Goal: Transaction & Acquisition: Purchase product/service

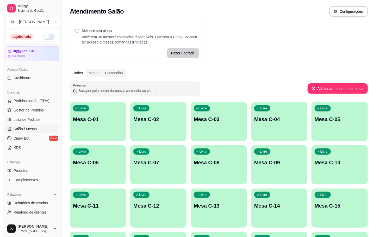
scroll to position [117, 0]
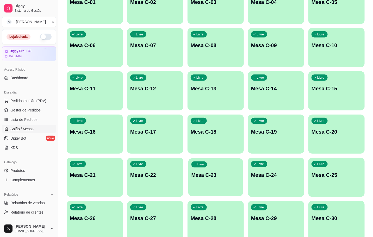
click at [202, 184] on div "Livre Mesa C-23" at bounding box center [215, 174] width 55 height 32
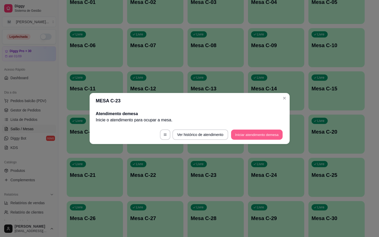
click at [256, 135] on button "Iniciar atendimento de mesa" at bounding box center [257, 135] width 52 height 10
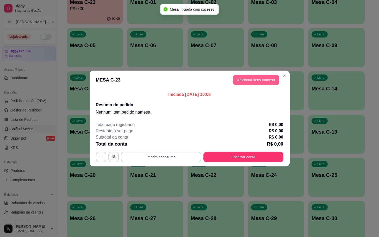
click at [248, 83] on button "Adicionar itens na mesa" at bounding box center [256, 80] width 46 height 10
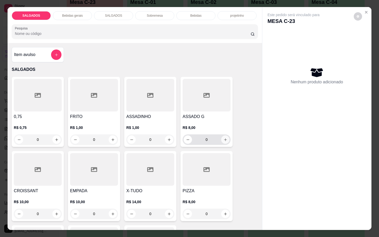
click at [223, 139] on icon "increase-product-quantity" at bounding box center [225, 140] width 4 height 4
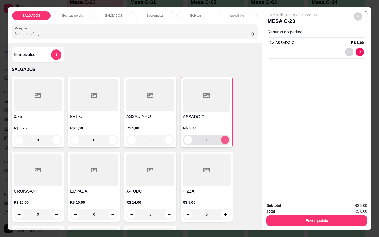
click at [223, 139] on icon "increase-product-quantity" at bounding box center [225, 140] width 4 height 4
type input "2"
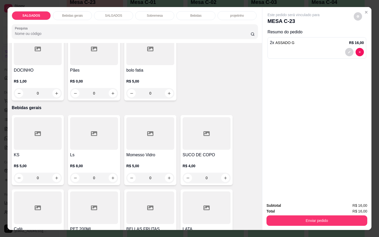
scroll to position [312, 0]
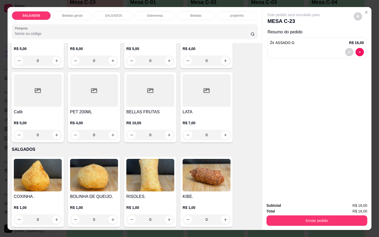
click at [78, 7] on div "SALGADOS Bebidas gerais SALGADOS Sobremesa Bebidas projetinho Pesquisa" at bounding box center [135, 25] width 254 height 36
click at [77, 11] on div "Bebidas gerais" at bounding box center [72, 15] width 39 height 9
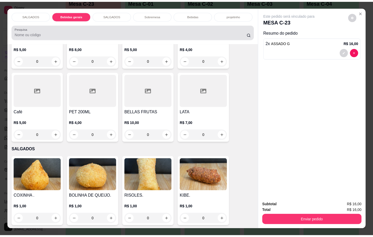
scroll to position [12, 0]
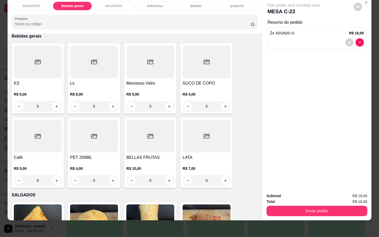
click at [61, 143] on div "KS R$ 5,00 0 Ls R$ 8,00 0 Momesso Vidro R$ 5,00 0 SUCO DE COPO R$ 4,00 0 Café R…" at bounding box center [135, 115] width 246 height 144
click at [49, 140] on div at bounding box center [38, 136] width 48 height 33
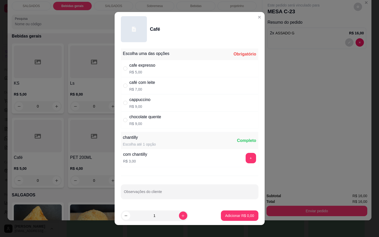
click at [169, 87] on div "café com leite R$ 7,00" at bounding box center [189, 85] width 137 height 17
radio input "true"
click at [225, 217] on p "Adicionar R$ 7,00" at bounding box center [239, 215] width 28 height 5
type input "1"
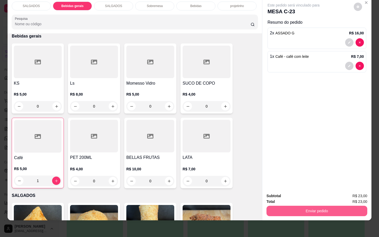
click at [302, 206] on button "Enviar pedido" at bounding box center [316, 211] width 101 height 10
click at [294, 194] on button "Não registrar e enviar pedido" at bounding box center [298, 192] width 54 height 10
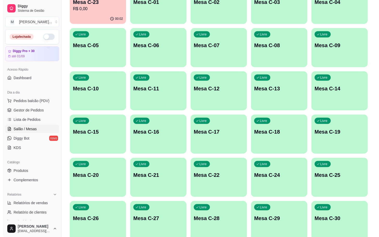
scroll to position [0, 0]
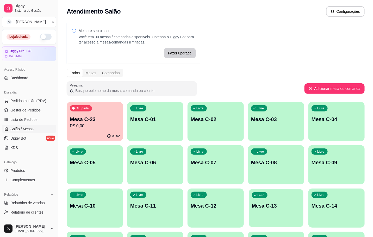
click at [271, 213] on div "Livre Mesa C-13" at bounding box center [276, 205] width 55 height 32
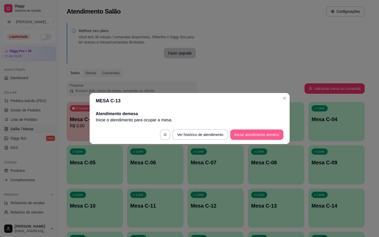
click at [246, 136] on button "Iniciar atendimento de mesa" at bounding box center [256, 134] width 53 height 10
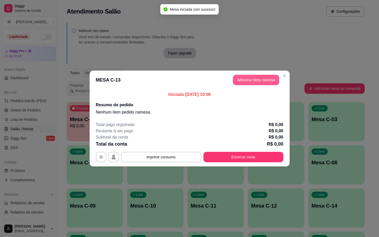
click at [256, 76] on button "Adicionar itens na mesa" at bounding box center [256, 80] width 46 height 10
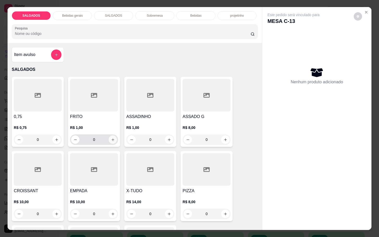
click at [111, 139] on icon "increase-product-quantity" at bounding box center [113, 140] width 4 height 4
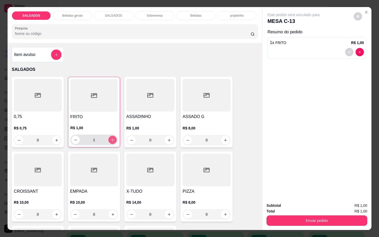
click at [111, 139] on icon "increase-product-quantity" at bounding box center [113, 140] width 4 height 4
type input "5"
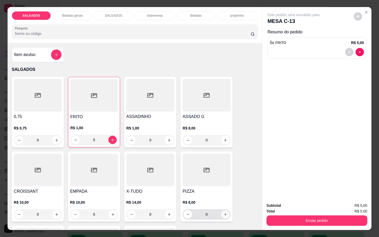
click at [224, 214] on button "increase-product-quantity" at bounding box center [225, 214] width 8 height 8
type input "1"
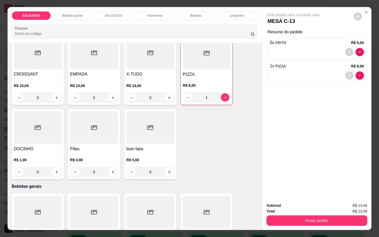
scroll to position [234, 0]
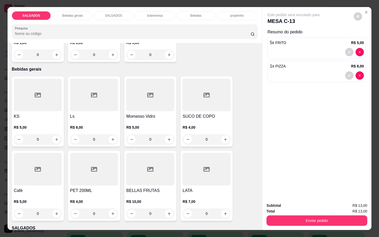
click at [50, 206] on div "R$ 5,00 0" at bounding box center [38, 209] width 48 height 20
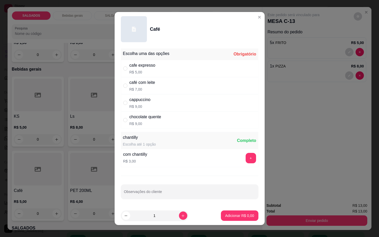
click at [149, 66] on div "cafe expresso" at bounding box center [142, 65] width 26 height 6
radio input "true"
click at [241, 213] on button "Adicionar R$ 5,00" at bounding box center [239, 215] width 37 height 10
type input "1"
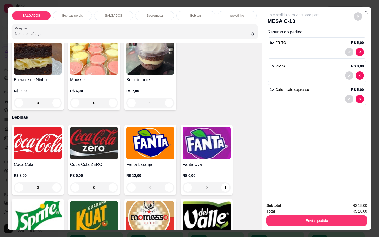
scroll to position [937, 0]
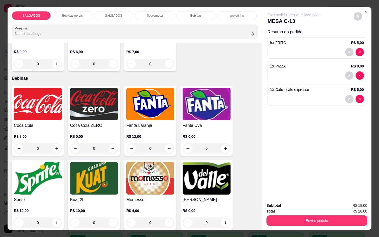
click at [153, 193] on div "Momesso R$ 4,00 0" at bounding box center [150, 195] width 52 height 70
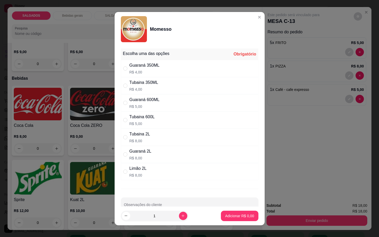
click at [140, 101] on div "Guaraná 600ML" at bounding box center [144, 100] width 30 height 6
radio input "true"
click at [235, 213] on button "Adicionar R$ 5,00" at bounding box center [239, 216] width 36 height 10
type input "1"
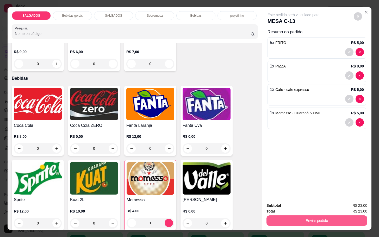
click at [292, 217] on button "Enviar pedido" at bounding box center [316, 220] width 101 height 10
click at [293, 206] on button "Não registrar e enviar pedido" at bounding box center [298, 205] width 54 height 10
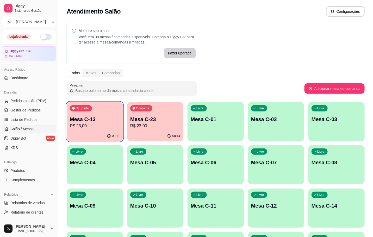
click at [135, 119] on p "Mesa C-23" at bounding box center [155, 119] width 50 height 7
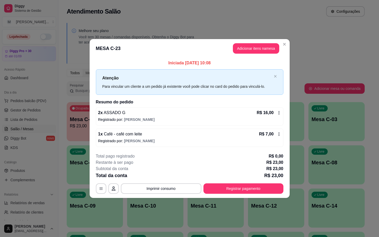
click at [244, 195] on footer "**********" at bounding box center [190, 173] width 200 height 49
click at [255, 191] on button "Registrar pagamento" at bounding box center [243, 188] width 80 height 10
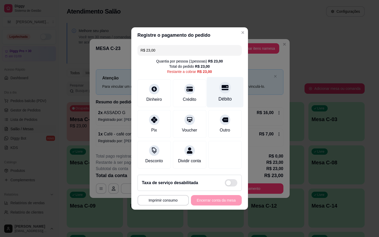
click at [220, 92] on div "Débito" at bounding box center [224, 92] width 37 height 30
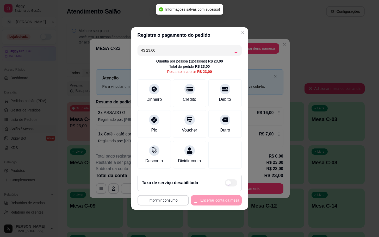
type input "R$ 0,00"
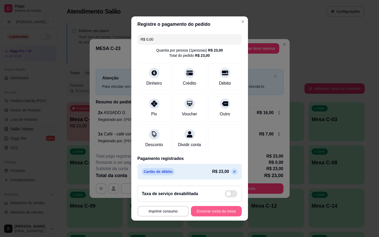
click at [225, 216] on button "Encerrar conta da mesa" at bounding box center [216, 211] width 51 height 10
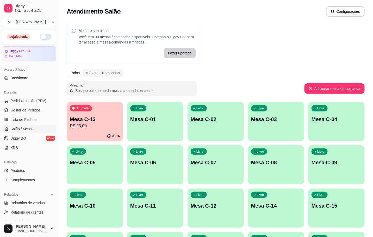
click at [116, 127] on p "R$ 23,00" at bounding box center [95, 126] width 50 height 6
click at [83, 109] on p "Ocupada" at bounding box center [81, 108] width 13 height 4
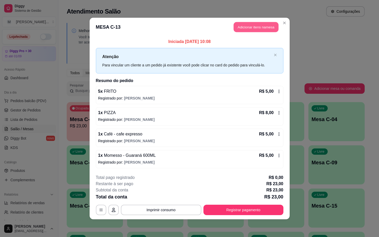
click at [249, 28] on button "Adicionar itens na mesa" at bounding box center [255, 27] width 45 height 10
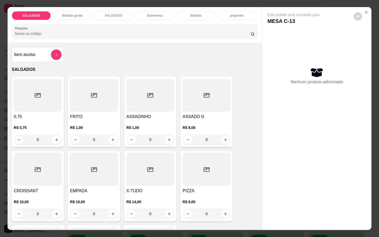
scroll to position [78, 0]
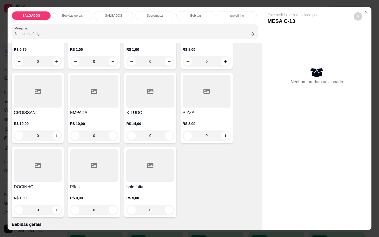
click at [40, 159] on div at bounding box center [38, 165] width 48 height 33
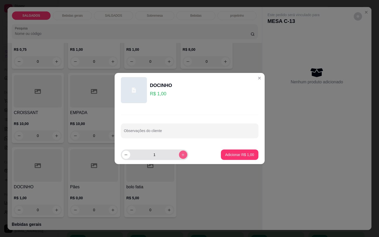
click at [181, 156] on icon "increase-product-quantity" at bounding box center [183, 155] width 4 height 4
click at [181, 155] on icon "increase-product-quantity" at bounding box center [183, 155] width 4 height 4
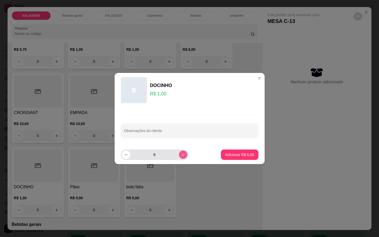
click at [181, 155] on button "increase-product-quantity" at bounding box center [183, 154] width 8 height 8
type input "8"
click at [243, 150] on button "Adicionar R$ 8,00" at bounding box center [239, 155] width 36 height 10
type input "8"
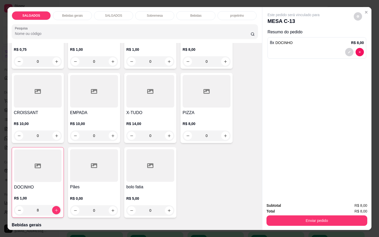
click at [286, 208] on div "Total R$ 8,00" at bounding box center [316, 211] width 101 height 6
click at [287, 213] on div "Subtotal R$ 8,00 Total R$ 8,00 Enviar pedido" at bounding box center [316, 213] width 101 height 23
click at [283, 220] on button "Enviar pedido" at bounding box center [316, 220] width 101 height 10
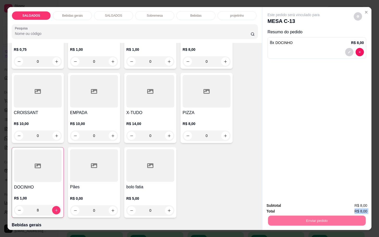
click at [277, 201] on button "Não registrar e enviar pedido" at bounding box center [298, 205] width 54 height 10
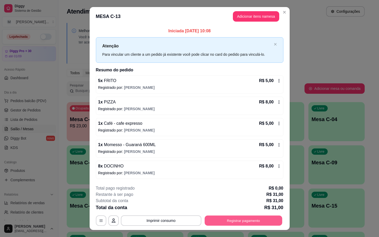
click at [231, 218] on button "Registrar pagamento" at bounding box center [243, 220] width 78 height 10
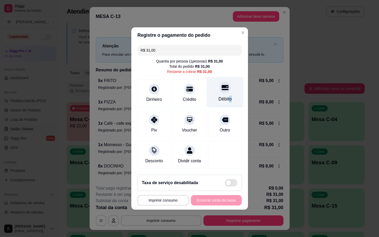
click at [227, 95] on div "Débito" at bounding box center [224, 92] width 37 height 30
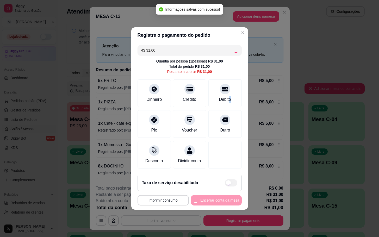
type input "R$ 0,00"
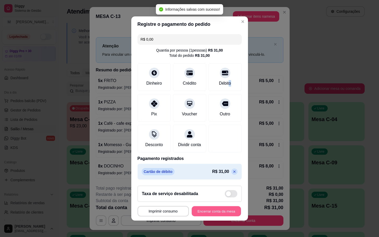
click at [224, 211] on button "Encerrar conta da mesa" at bounding box center [216, 211] width 49 height 10
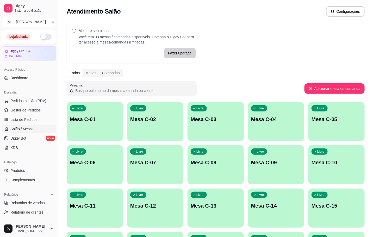
click at [229, 213] on div "Livre Mesa C-13" at bounding box center [215, 204] width 56 height 33
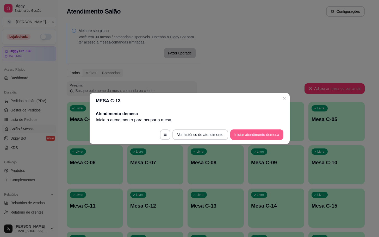
click at [247, 137] on button "Iniciar atendimento de mesa" at bounding box center [256, 134] width 53 height 10
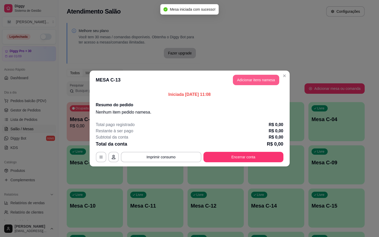
click at [261, 77] on button "Adicionar itens na mesa" at bounding box center [256, 80] width 46 height 10
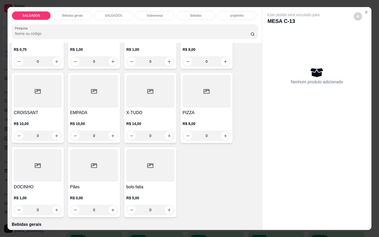
scroll to position [0, 0]
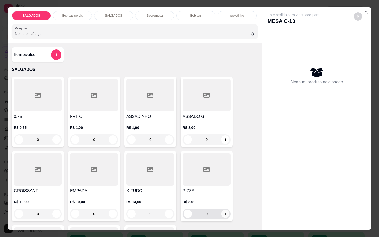
click at [222, 210] on button "increase-product-quantity" at bounding box center [225, 214] width 8 height 8
type input "1"
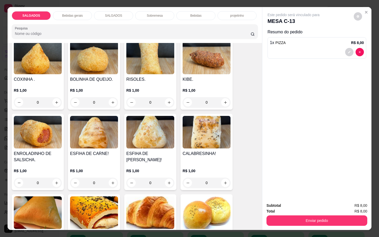
scroll to position [312, 0]
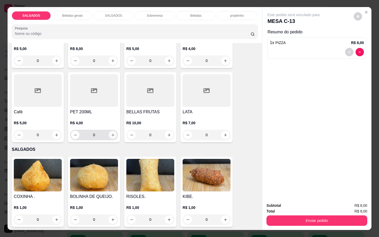
click at [109, 136] on button "increase-product-quantity" at bounding box center [113, 135] width 8 height 8
type input "1"
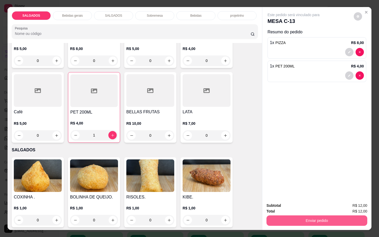
click at [293, 218] on button "Enviar pedido" at bounding box center [316, 220] width 101 height 10
click at [301, 209] on button "Não registrar e enviar pedido" at bounding box center [298, 205] width 54 height 10
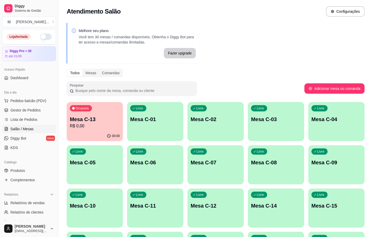
click at [71, 113] on div "Ocupada Mesa C-13 R$ 0,00" at bounding box center [95, 116] width 56 height 29
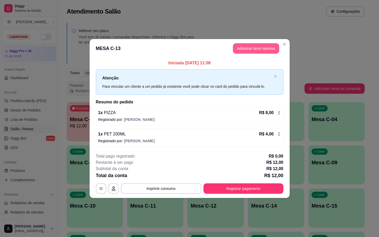
click at [254, 50] on button "Adicionar itens na mesa" at bounding box center [256, 48] width 46 height 10
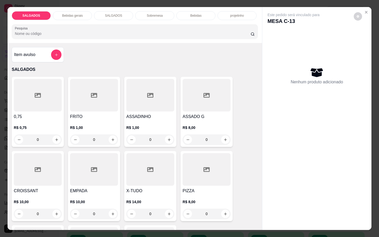
scroll to position [39, 0]
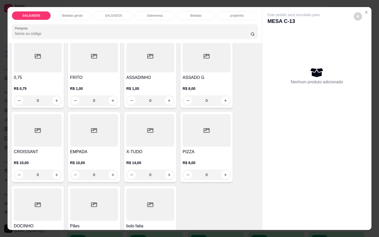
click at [148, 17] on div "Sobremesa" at bounding box center [154, 15] width 39 height 9
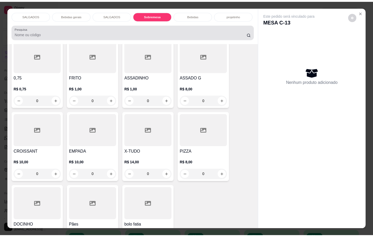
scroll to position [12, 0]
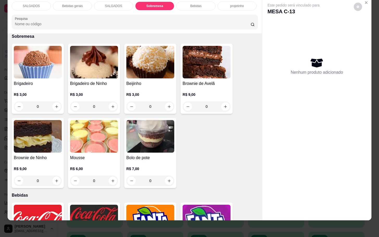
click at [223, 63] on img at bounding box center [206, 62] width 48 height 33
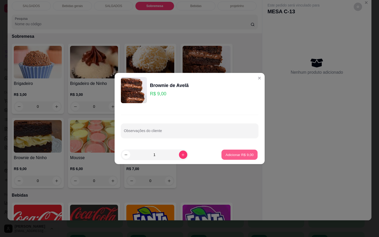
click at [233, 150] on button "Adicionar R$ 9,00" at bounding box center [239, 155] width 36 height 10
type input "1"
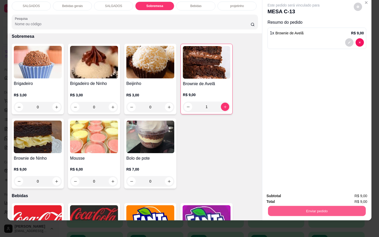
click at [325, 206] on button "Enviar pedido" at bounding box center [317, 211] width 98 height 10
click at [291, 188] on button "Não registrar e enviar pedido" at bounding box center [298, 192] width 54 height 10
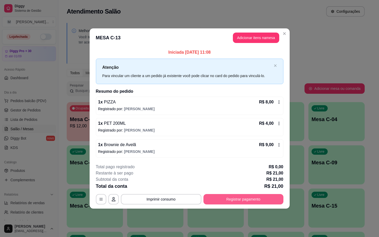
click at [269, 202] on button "Registrar pagamento" at bounding box center [243, 199] width 80 height 10
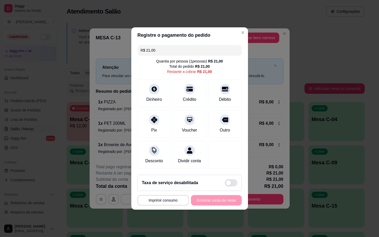
click at [236, 83] on div "R$ 21,00 Quantia por pessoa ( 1 pessoas) R$ 21,00 Total do pedido R$ 21,00 Rest…" at bounding box center [189, 107] width 117 height 128
click at [210, 85] on div "Débito" at bounding box center [224, 92] width 37 height 30
type input "R$ 0,00"
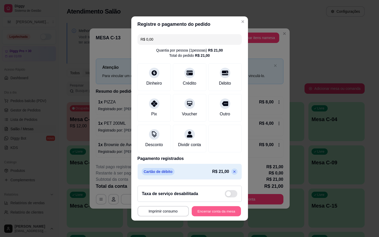
click at [206, 215] on button "Encerrar conta da mesa" at bounding box center [216, 211] width 49 height 10
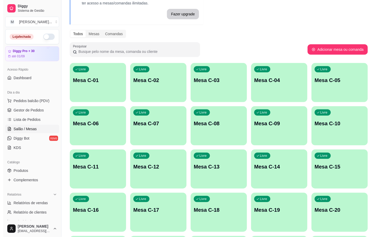
scroll to position [117, 0]
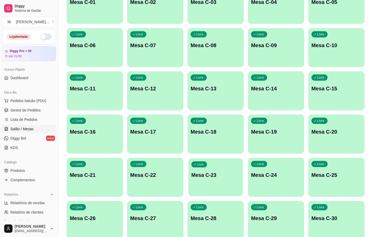
click at [221, 177] on p "Mesa C-23" at bounding box center [215, 174] width 48 height 7
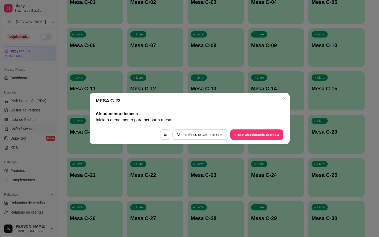
click at [260, 126] on footer "Ver histórico de atendimento Iniciar atendimento de mesa" at bounding box center [190, 134] width 200 height 19
click at [260, 132] on button "Iniciar atendimento de mesa" at bounding box center [256, 134] width 53 height 10
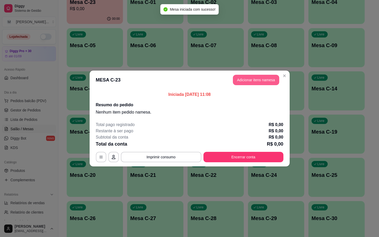
click at [256, 78] on button "Adicionar itens na mesa" at bounding box center [256, 80] width 46 height 10
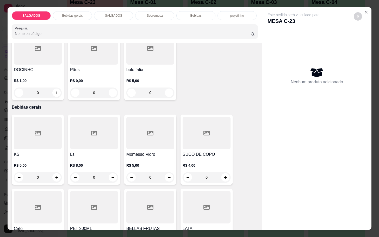
scroll to position [156, 0]
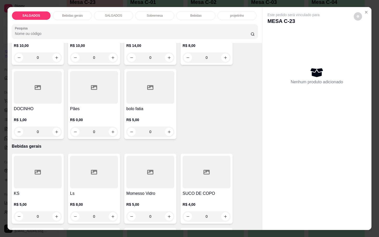
click at [95, 94] on div at bounding box center [94, 87] width 48 height 33
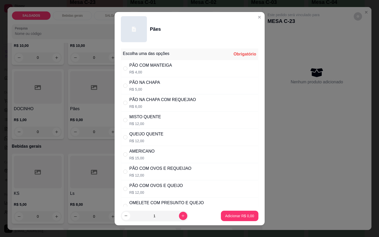
click at [174, 187] on div "PÃO COM OVOS E QUEIJO" at bounding box center [155, 185] width 53 height 6
radio input "true"
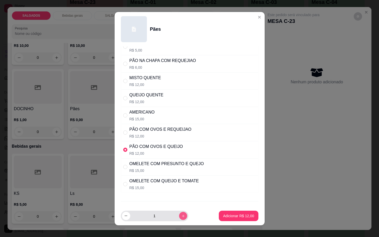
click at [181, 217] on icon "increase-product-quantity" at bounding box center [183, 216] width 4 height 4
type input "2"
click at [226, 217] on p "Adicionar R$ 24,00" at bounding box center [238, 215] width 30 height 5
type input "2"
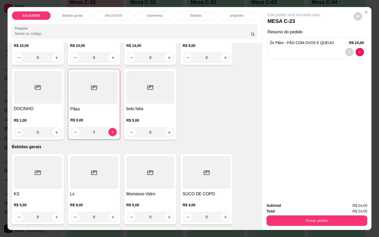
scroll to position [195, 0]
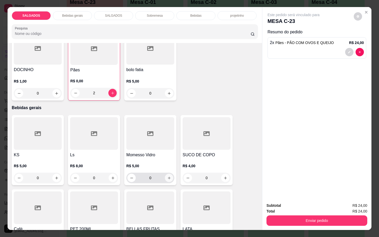
click at [167, 179] on button "increase-product-quantity" at bounding box center [169, 178] width 8 height 8
type input "1"
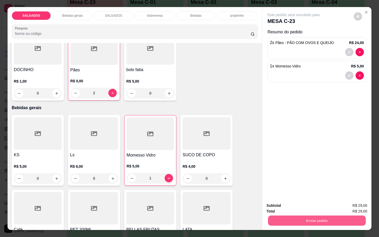
click at [288, 215] on button "Enviar pedido" at bounding box center [317, 220] width 98 height 10
click at [287, 205] on button "Não registrar e enviar pedido" at bounding box center [298, 205] width 53 height 10
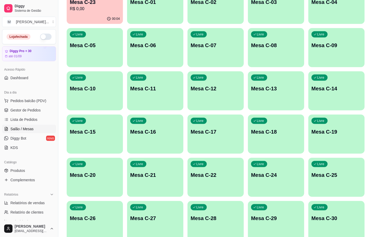
click at [286, 80] on div "Livre Mesa C-13" at bounding box center [276, 87] width 56 height 33
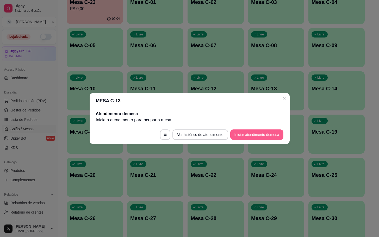
click at [272, 138] on button "Iniciar atendimento de mesa" at bounding box center [256, 134] width 53 height 10
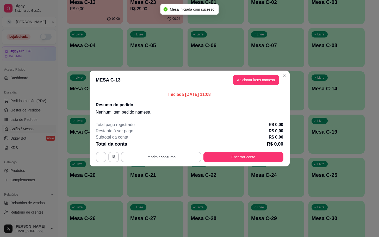
click at [242, 90] on div "Iniciada [DATE] 11:08 Resumo do pedido Nenhum item pedido na mesa ." at bounding box center [190, 103] width 200 height 28
click at [250, 78] on button "Adicionar itens na mesa" at bounding box center [256, 80] width 46 height 10
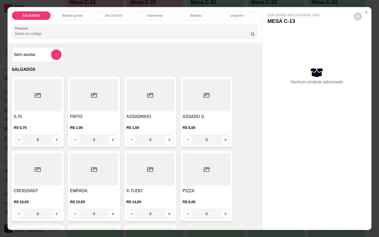
click at [89, 97] on div at bounding box center [94, 95] width 48 height 33
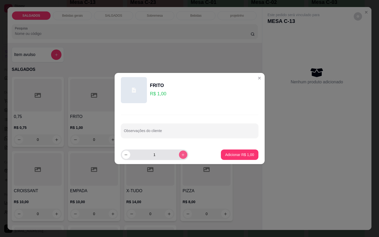
click at [181, 156] on icon "increase-product-quantity" at bounding box center [183, 155] width 4 height 4
click at [179, 158] on button "increase-product-quantity" at bounding box center [183, 154] width 8 height 8
type input "5"
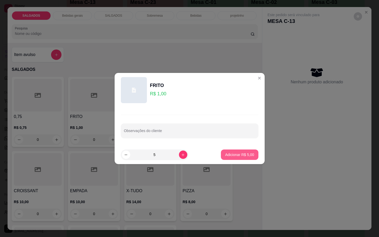
click at [235, 150] on button "Adicionar R$ 5,00" at bounding box center [239, 154] width 37 height 10
type input "5"
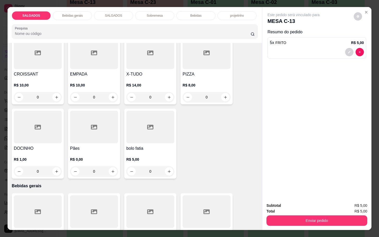
scroll to position [39, 0]
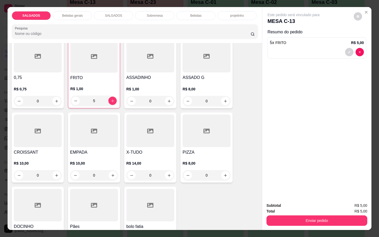
click at [91, 131] on icon at bounding box center [94, 131] width 6 height 5
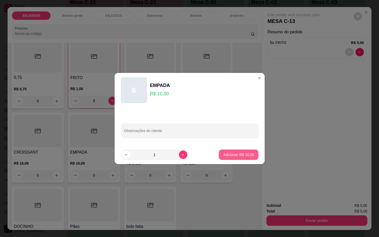
click at [223, 156] on p "Adicionar R$ 10,00" at bounding box center [238, 154] width 31 height 5
type input "1"
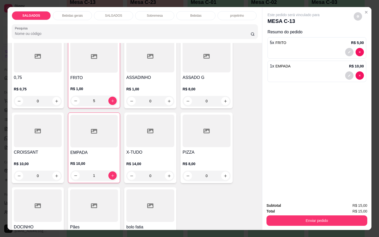
click at [79, 14] on p "Bebidas gerais" at bounding box center [72, 16] width 21 height 4
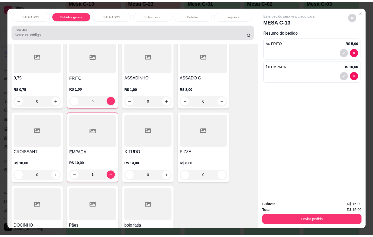
scroll to position [12, 0]
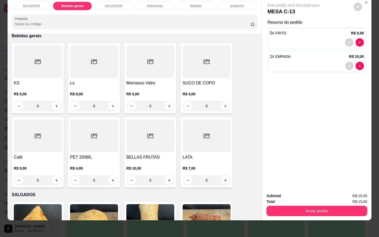
click at [88, 67] on div at bounding box center [94, 61] width 48 height 33
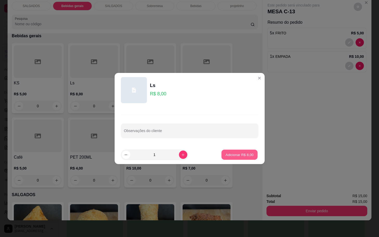
click at [225, 154] on p "Adicionar R$ 8,00" at bounding box center [239, 154] width 28 height 5
type input "1"
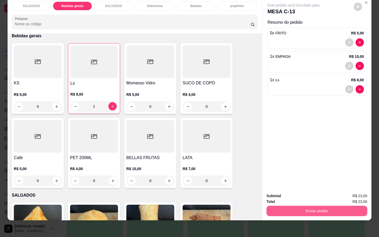
click at [346, 206] on button "Enviar pedido" at bounding box center [316, 211] width 101 height 10
click at [313, 189] on button "Não registrar e enviar pedido" at bounding box center [298, 192] width 54 height 10
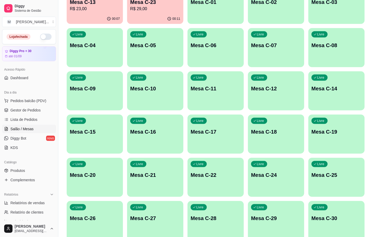
click at [150, 23] on div "Ocupada Mesa C-13 R$ 23,00 00:07 Ocupada Mesa C-23 R$ 29,00 00:11 Livre Mesa C-…" at bounding box center [216, 112] width 298 height 255
click at [106, 20] on div "00:07" at bounding box center [95, 19] width 56 height 10
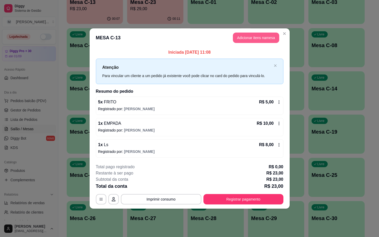
click at [257, 39] on button "Adicionar itens na mesa" at bounding box center [256, 38] width 46 height 10
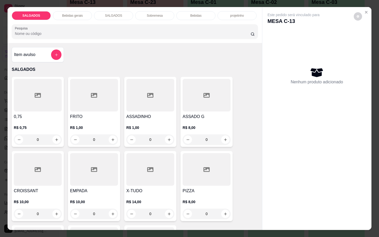
click at [52, 93] on div at bounding box center [38, 95] width 48 height 33
click at [110, 108] on div at bounding box center [94, 95] width 48 height 33
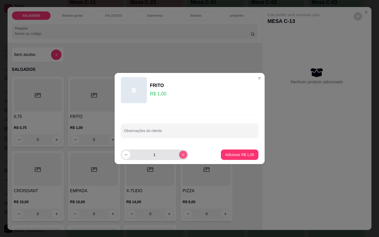
click at [181, 155] on icon "increase-product-quantity" at bounding box center [183, 155] width 4 height 4
type input "4"
click at [231, 159] on button "Adicionar R$ 4,00" at bounding box center [239, 154] width 37 height 10
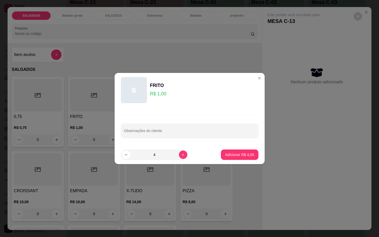
type input "4"
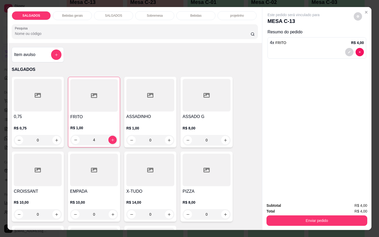
click at [286, 208] on div "Total R$ 4,00" at bounding box center [316, 211] width 101 height 6
drag, startPoint x: 284, startPoint y: 207, endPoint x: 285, endPoint y: 210, distance: 3.5
click at [285, 209] on div "Total R$ 4,00" at bounding box center [316, 211] width 101 height 6
drag, startPoint x: 285, startPoint y: 210, endPoint x: 283, endPoint y: 215, distance: 5.7
click at [286, 213] on div "Subtotal R$ 4,00 Total R$ 4,00 Enviar pedido" at bounding box center [316, 213] width 101 height 23
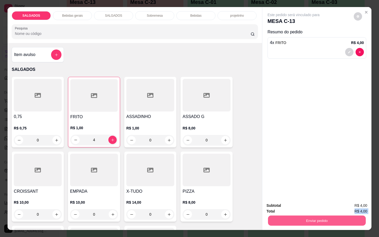
click at [283, 217] on button "Enviar pedido" at bounding box center [317, 220] width 98 height 10
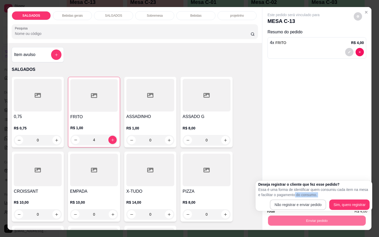
click at [291, 197] on div "Deseja registrar o cliente que fez esse pedido? Essa é uma forma de identificar…" at bounding box center [313, 196] width 111 height 28
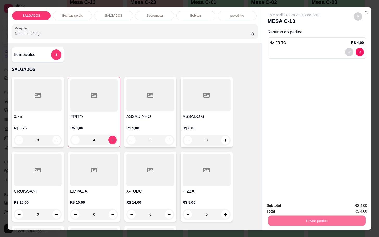
click at [292, 200] on button "Não registrar e enviar pedido" at bounding box center [298, 205] width 53 height 10
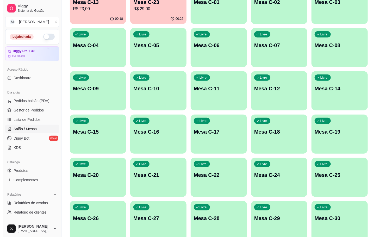
scroll to position [0, 0]
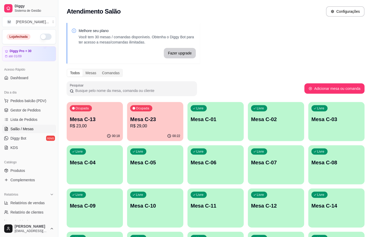
click at [170, 120] on p "Mesa C-23" at bounding box center [155, 119] width 50 height 7
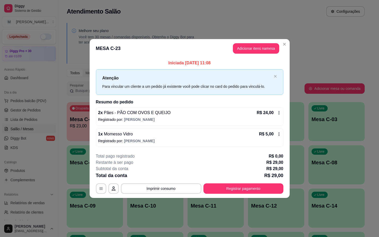
click at [281, 111] on div "2 x Pães - PÃO COM OVOS E QUEIJO R$ 24,00 Registrado por: [PERSON_NAME]" at bounding box center [189, 116] width 187 height 18
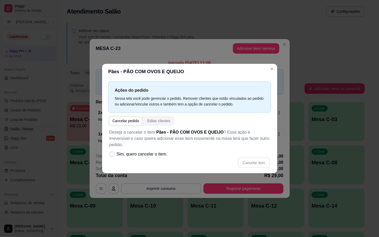
drag, startPoint x: 153, startPoint y: 157, endPoint x: 157, endPoint y: 156, distance: 3.7
click at [153, 157] on div "Cancelar item" at bounding box center [189, 162] width 160 height 10
click at [157, 152] on span "Sim, quero cancelar o item." at bounding box center [142, 154] width 51 height 6
click at [112, 155] on input "Sim, quero cancelar o item." at bounding box center [110, 156] width 3 height 3
checkbox input "true"
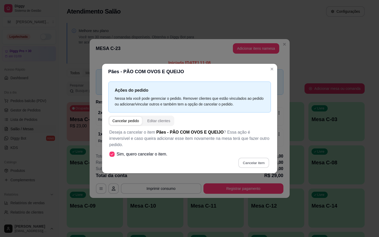
click at [250, 162] on button "Cancelar item" at bounding box center [253, 163] width 31 height 10
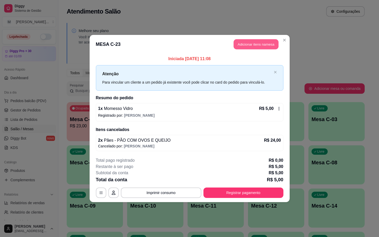
click at [239, 41] on button "Adicionar itens na mesa" at bounding box center [255, 44] width 45 height 10
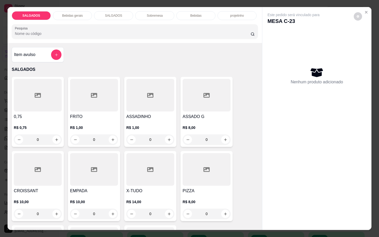
scroll to position [195, 0]
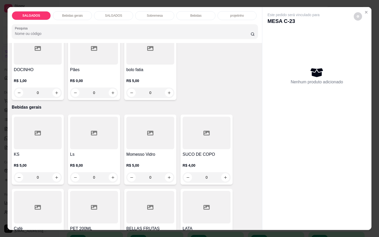
click at [91, 73] on div "R$ 0,00 0" at bounding box center [94, 85] width 48 height 25
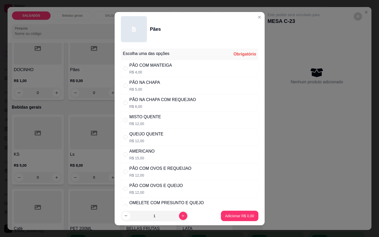
click at [171, 169] on div "PÃO COM OVOS E REQUEIJAO" at bounding box center [160, 168] width 62 height 6
radio input "true"
click at [238, 209] on footer "1 Adicionar R$ 12,00" at bounding box center [190, 215] width 150 height 19
click at [235, 219] on button "Adicionar R$ 12,00" at bounding box center [238, 216] width 38 height 10
type input "1"
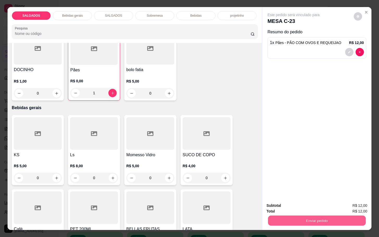
click at [280, 216] on button "Enviar pedido" at bounding box center [317, 220] width 98 height 10
click at [281, 204] on button "Não registrar e enviar pedido" at bounding box center [298, 205] width 54 height 10
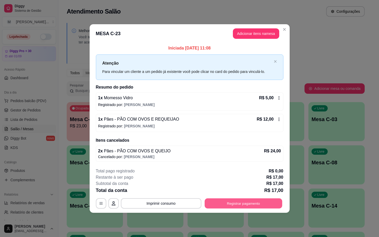
click at [222, 204] on button "Registrar pagamento" at bounding box center [243, 203] width 78 height 10
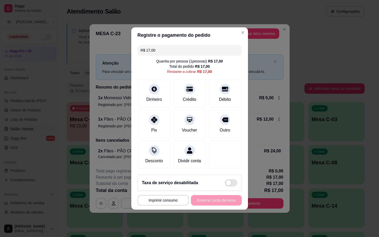
drag, startPoint x: 197, startPoint y: 46, endPoint x: 31, endPoint y: 52, distance: 165.6
click at [31, 52] on div "**********" at bounding box center [189, 118] width 379 height 237
click at [155, 96] on div "Dinheiro" at bounding box center [153, 99] width 17 height 7
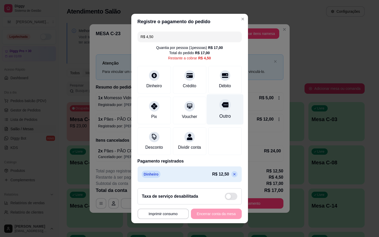
click at [206, 109] on div "Outro" at bounding box center [224, 109] width 37 height 30
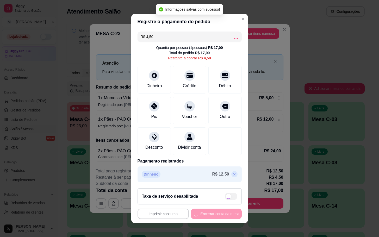
type input "R$ 0,00"
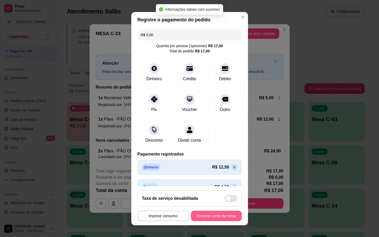
click at [209, 214] on button "Encerrar conta da mesa" at bounding box center [216, 216] width 51 height 10
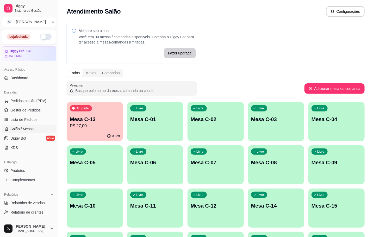
click at [86, 125] on p "R$ 27,00" at bounding box center [95, 126] width 50 height 6
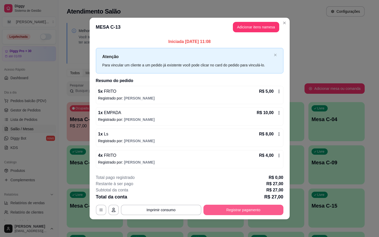
click at [266, 208] on button "Registrar pagamento" at bounding box center [243, 210] width 80 height 10
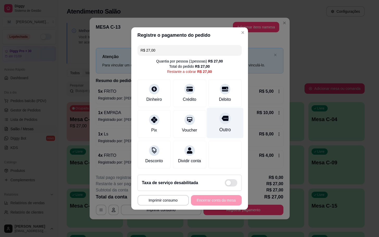
click at [220, 119] on div at bounding box center [224, 117] width 11 height 11
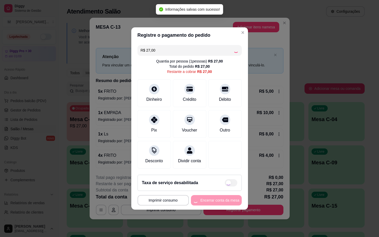
type input "R$ 0,00"
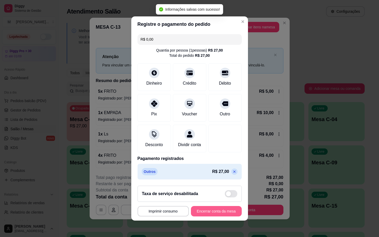
click at [227, 210] on button "Encerrar conta da mesa" at bounding box center [216, 211] width 51 height 10
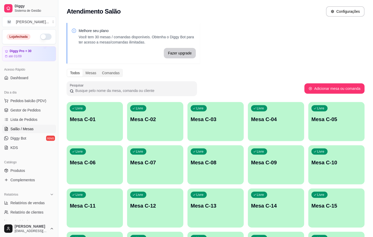
click at [77, 117] on p "Mesa C-01" at bounding box center [95, 119] width 50 height 7
click at [229, 210] on div "Livre Mesa C-13" at bounding box center [215, 204] width 56 height 33
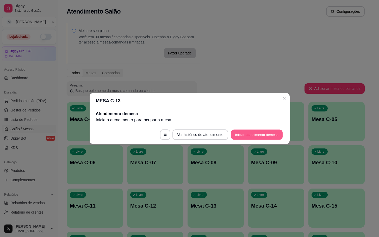
click at [255, 132] on button "Iniciar atendimento de mesa" at bounding box center [257, 135] width 52 height 10
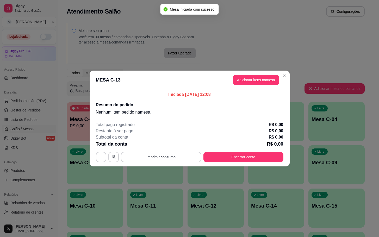
click at [251, 81] on button "Adicionar itens na mesa" at bounding box center [256, 80] width 46 height 10
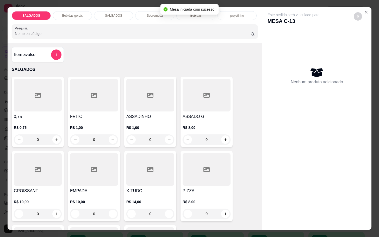
click at [201, 106] on div at bounding box center [206, 95] width 48 height 33
click at [221, 151] on button "Adicionar R$ 8,00" at bounding box center [239, 154] width 37 height 10
type input "1"
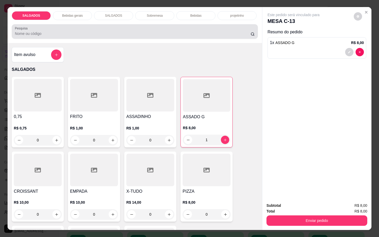
click at [74, 15] on p "Bebidas gerais" at bounding box center [72, 16] width 21 height 4
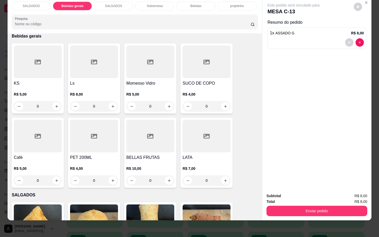
click at [54, 133] on div at bounding box center [38, 136] width 48 height 33
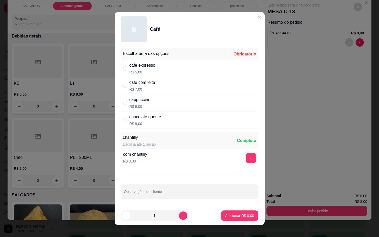
drag, startPoint x: 153, startPoint y: 90, endPoint x: 163, endPoint y: 98, distance: 13.0
click at [155, 90] on div "café com leite R$ 7,00" at bounding box center [189, 85] width 137 height 17
radio input "true"
click at [221, 215] on button "Adicionar R$ 7,00" at bounding box center [239, 215] width 37 height 10
type input "1"
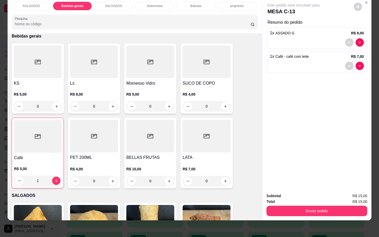
click at [290, 210] on button "Enviar pedido" at bounding box center [316, 211] width 101 height 10
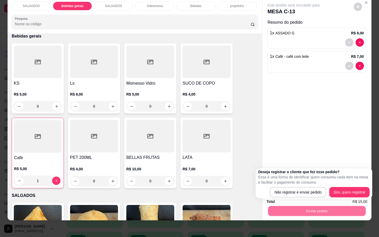
click at [290, 198] on div "Deseja registrar o cliente que fez esse pedido? Essa é uma forma de identificar…" at bounding box center [313, 183] width 117 height 30
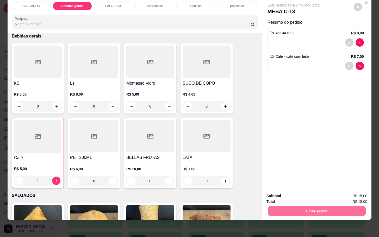
click at [290, 195] on button "Não registrar e enviar pedido" at bounding box center [298, 192] width 54 height 10
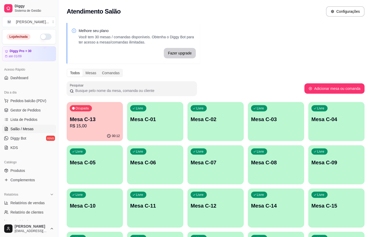
click at [82, 139] on button "Ocupada Mesa C-13 R$ 15,00 00:12" at bounding box center [95, 121] width 56 height 39
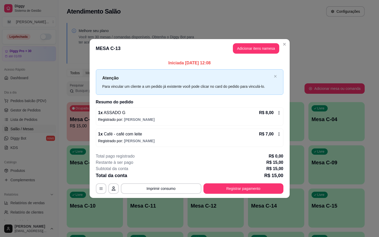
click at [263, 52] on button "Adicionar itens na mesa" at bounding box center [256, 48] width 46 height 10
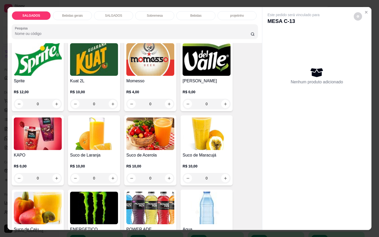
scroll to position [1210, 0]
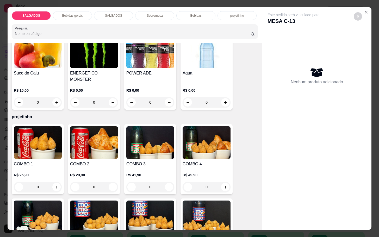
click at [216, 57] on img at bounding box center [206, 51] width 48 height 33
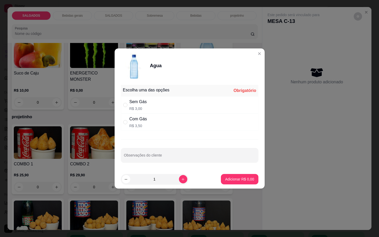
click at [149, 104] on div "Sem Gás R$ 3,00" at bounding box center [189, 104] width 137 height 17
radio input "true"
drag, startPoint x: 226, startPoint y: 185, endPoint x: 229, endPoint y: 188, distance: 4.6
click at [227, 185] on footer "1 Adicionar R$ 3,00" at bounding box center [190, 179] width 150 height 19
click at [234, 177] on p "Adicionar R$ 3,00" at bounding box center [239, 178] width 29 height 5
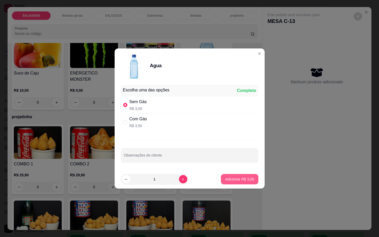
type input "1"
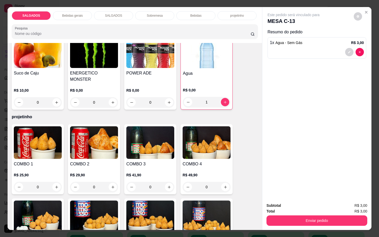
click at [297, 230] on div "SALGADOS Bebidas gerais SALGADOS Sobremesa Bebidas projetinho Pesquisa Item avu…" at bounding box center [189, 118] width 379 height 237
click at [296, 222] on button "Enviar pedido" at bounding box center [316, 220] width 101 height 10
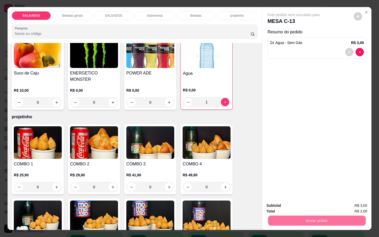
click at [284, 203] on button "Não registrar e enviar pedido" at bounding box center [298, 205] width 54 height 10
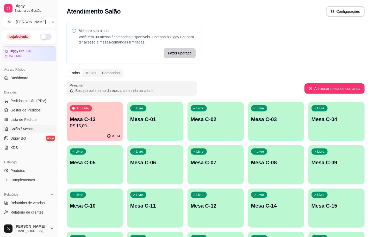
click at [110, 138] on div "00:13" at bounding box center [95, 136] width 56 height 10
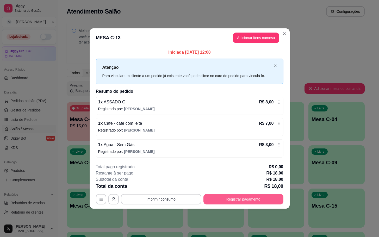
click at [263, 193] on div "**********" at bounding box center [189, 184] width 187 height 41
click at [240, 199] on button "Registrar pagamento" at bounding box center [243, 199] width 80 height 10
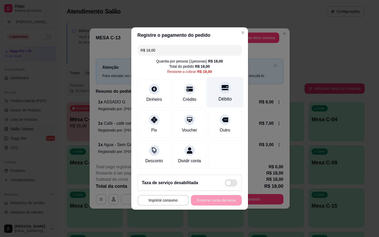
click at [208, 102] on div "Débito" at bounding box center [224, 92] width 37 height 30
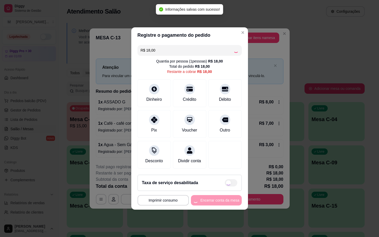
type input "R$ 0,00"
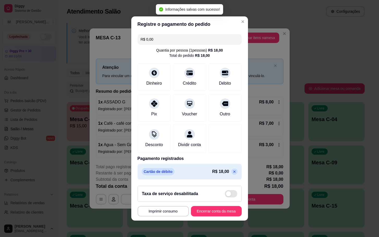
click at [215, 220] on footer "**********" at bounding box center [189, 200] width 117 height 39
click at [214, 216] on button "Encerrar conta da mesa" at bounding box center [216, 211] width 49 height 10
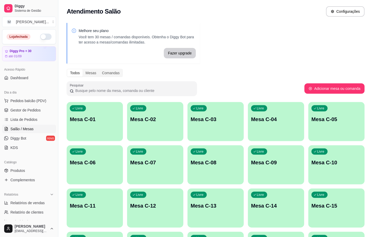
click at [216, 203] on p "Mesa C-13" at bounding box center [215, 205] width 50 height 7
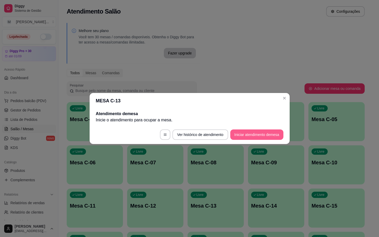
click at [269, 131] on button "Iniciar atendimento de mesa" at bounding box center [256, 134] width 53 height 10
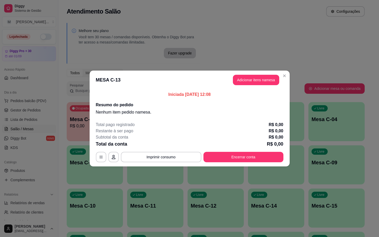
click at [242, 78] on button "Adicionar itens na mesa" at bounding box center [256, 80] width 46 height 10
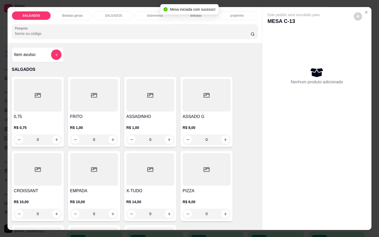
click at [80, 113] on h4 "FRITO" at bounding box center [94, 116] width 48 height 6
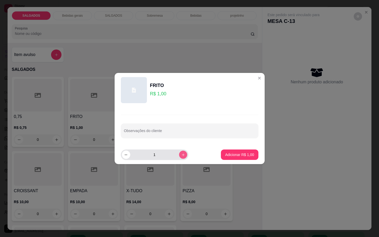
click at [182, 154] on button "increase-product-quantity" at bounding box center [183, 154] width 8 height 8
click at [181, 154] on button "increase-product-quantity" at bounding box center [183, 154] width 8 height 8
click at [181, 154] on icon "increase-product-quantity" at bounding box center [183, 155] width 4 height 4
click at [181, 154] on button "increase-product-quantity" at bounding box center [183, 154] width 8 height 8
click at [183, 154] on div "5" at bounding box center [154, 154] width 67 height 10
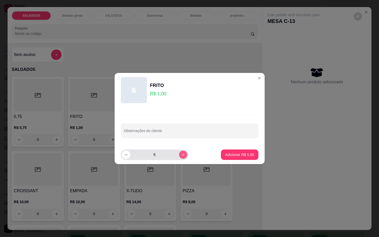
click at [181, 155] on icon "increase-product-quantity" at bounding box center [183, 155] width 4 height 4
click at [179, 155] on button "increase-product-quantity" at bounding box center [183, 154] width 8 height 8
click at [181, 153] on icon "increase-product-quantity" at bounding box center [183, 155] width 4 height 4
type input "9"
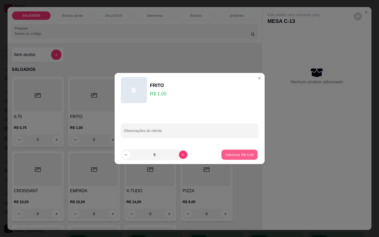
click at [231, 153] on p "Adicionar R$ 9,00" at bounding box center [239, 154] width 28 height 5
type input "9"
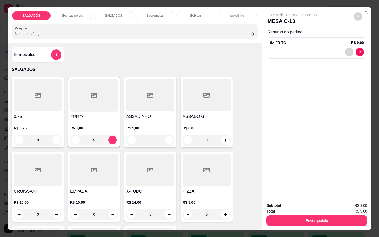
drag, startPoint x: 75, startPoint y: 16, endPoint x: 75, endPoint y: 14, distance: 2.9
click at [75, 14] on div "Bebidas gerais" at bounding box center [72, 15] width 39 height 9
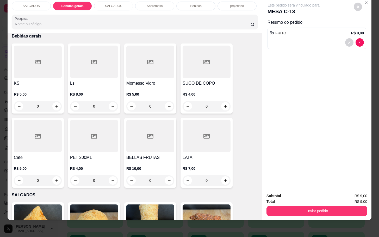
click at [41, 80] on h4 "KS" at bounding box center [38, 83] width 48 height 6
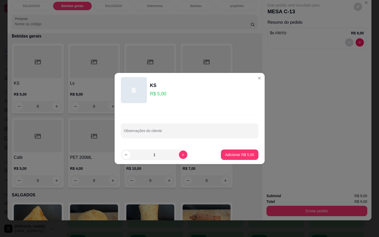
drag, startPoint x: 222, startPoint y: 149, endPoint x: 222, endPoint y: 151, distance: 2.9
click at [222, 149] on footer "1 Adicionar R$ 5,00" at bounding box center [190, 154] width 150 height 19
click at [226, 154] on p "Adicionar R$ 5,00" at bounding box center [239, 154] width 29 height 5
type input "1"
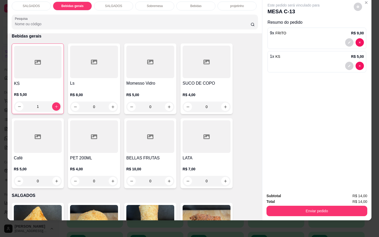
click at [314, 199] on div "Total R$ 14,00" at bounding box center [316, 202] width 101 height 6
click at [312, 204] on div "Enviar pedido" at bounding box center [316, 210] width 101 height 12
click at [313, 206] on button "Enviar pedido" at bounding box center [317, 211] width 98 height 10
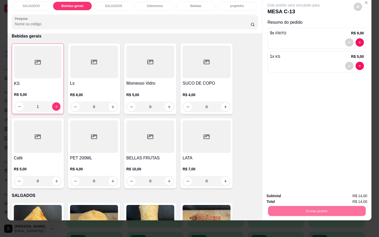
click at [311, 186] on div "Deseja registrar o cliente que fez esse pedido? Essa é uma forma de identificar…" at bounding box center [313, 186] width 89 height 22
click at [311, 193] on button "Não registrar e enviar pedido" at bounding box center [298, 192] width 53 height 10
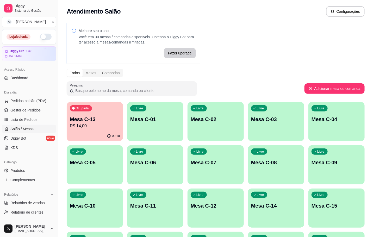
click at [84, 129] on div "Ocupada Mesa C-13 R$ 14,00" at bounding box center [95, 116] width 56 height 29
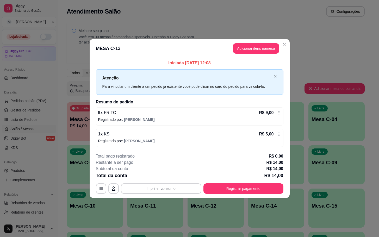
click at [277, 52] on button "Adicionar itens na mesa" at bounding box center [256, 48] width 46 height 10
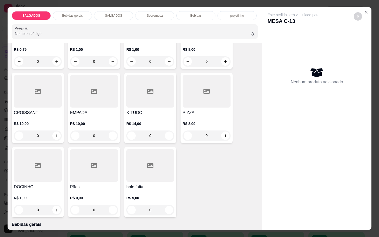
scroll to position [117, 0]
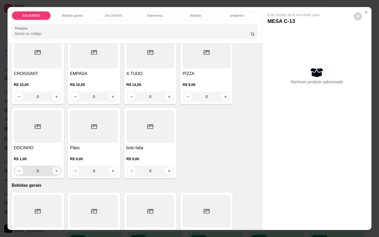
click at [54, 170] on button "increase-product-quantity" at bounding box center [57, 171] width 8 height 8
click at [55, 170] on button "increase-product-quantity" at bounding box center [57, 171] width 8 height 8
type input "2"
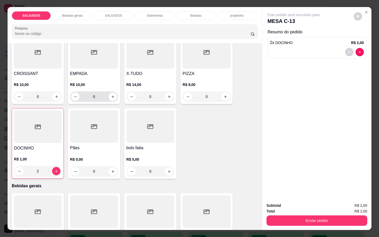
scroll to position [0, 0]
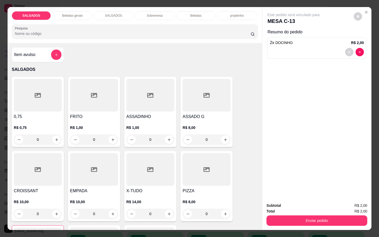
click at [78, 11] on div "Bebidas gerais" at bounding box center [72, 15] width 39 height 9
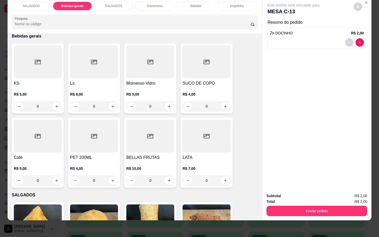
click at [43, 4] on div "SALGADOS" at bounding box center [31, 6] width 39 height 9
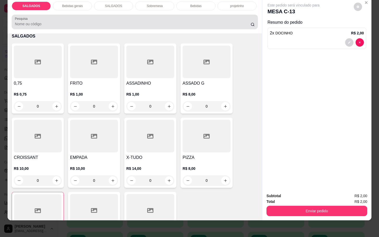
click at [141, 15] on div "Pesquisa" at bounding box center [135, 22] width 246 height 15
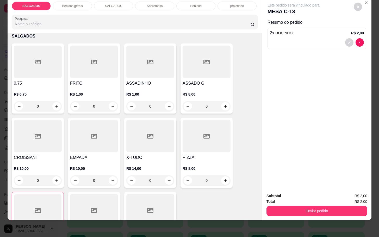
click at [143, 3] on div "Sobremesa" at bounding box center [154, 6] width 39 height 9
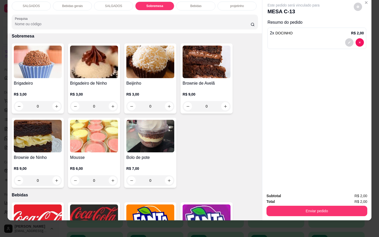
click at [53, 120] on img at bounding box center [38, 136] width 48 height 33
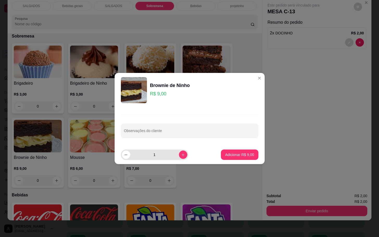
click at [181, 154] on icon "increase-product-quantity" at bounding box center [183, 155] width 4 height 4
type input "2"
click at [228, 159] on button "Adicionar R$ 18,00" at bounding box center [238, 154] width 39 height 10
type input "2"
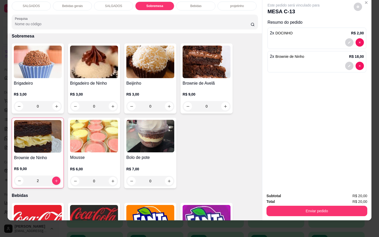
click at [329, 211] on div "Subtotal R$ 20,00 Total R$ 20,00 Enviar pedido" at bounding box center [316, 204] width 109 height 31
click at [323, 211] on div "Subtotal R$ 20,00 Total R$ 20,00 Enviar pedido" at bounding box center [316, 204] width 109 height 31
click at [319, 208] on button "Enviar pedido" at bounding box center [317, 211] width 98 height 10
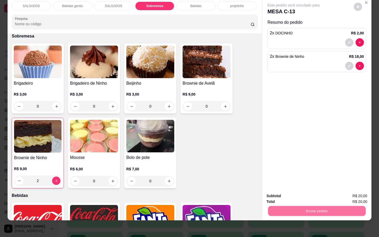
click at [313, 192] on button "Não registrar e enviar pedido" at bounding box center [298, 192] width 54 height 10
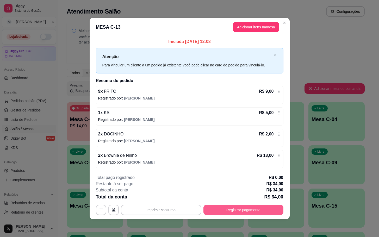
click at [212, 210] on button "Registrar pagamento" at bounding box center [243, 210] width 80 height 10
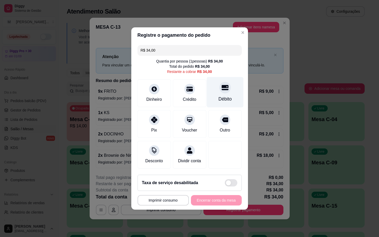
click at [218, 96] on div "Débito" at bounding box center [224, 99] width 13 height 7
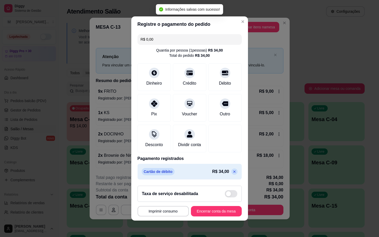
click at [231, 172] on p at bounding box center [234, 171] width 6 height 6
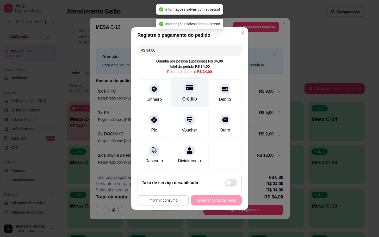
click at [181, 89] on div "Crédito" at bounding box center [189, 92] width 37 height 30
type input "R$ 0,00"
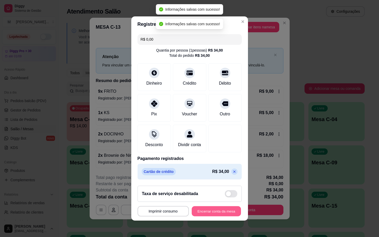
click at [208, 214] on button "Encerrar conta da mesa" at bounding box center [216, 211] width 49 height 10
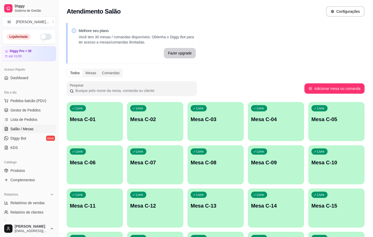
click at [234, 203] on p "Mesa C-13" at bounding box center [215, 205] width 50 height 7
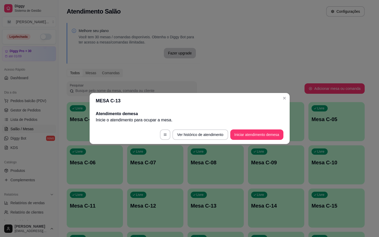
click at [257, 140] on footer "Ver histórico de atendimento Iniciar atendimento de mesa" at bounding box center [190, 134] width 200 height 19
click at [256, 130] on button "Iniciar atendimento de mesa" at bounding box center [256, 134] width 53 height 10
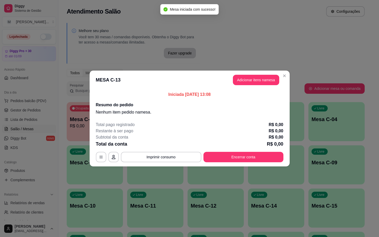
click at [252, 85] on button "Adicionar itens na mesa" at bounding box center [256, 80] width 46 height 10
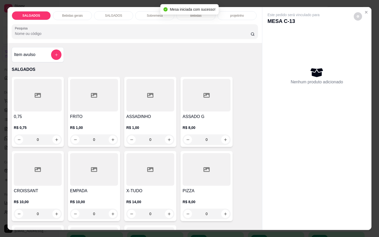
click at [107, 113] on h4 "FRITO" at bounding box center [94, 116] width 48 height 6
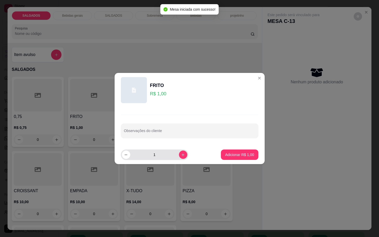
click at [175, 160] on div "1" at bounding box center [154, 154] width 65 height 10
click at [177, 158] on div "1" at bounding box center [154, 154] width 65 height 10
click at [179, 158] on button "increase-product-quantity" at bounding box center [183, 154] width 8 height 8
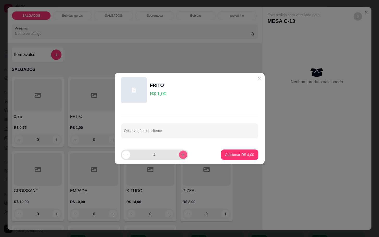
click at [181, 156] on icon "increase-product-quantity" at bounding box center [183, 155] width 4 height 4
click at [181, 155] on icon "increase-product-quantity" at bounding box center [183, 155] width 4 height 4
click at [179, 155] on button "increase-product-quantity" at bounding box center [183, 154] width 8 height 8
type input "8"
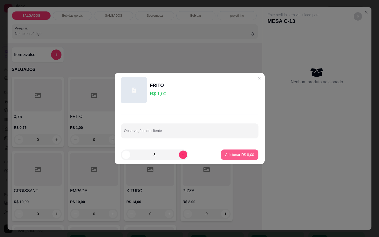
click at [229, 152] on p "Adicionar R$ 8,00" at bounding box center [239, 154] width 29 height 5
type input "8"
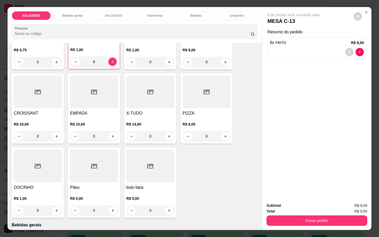
click at [77, 14] on p "Bebidas gerais" at bounding box center [72, 16] width 21 height 4
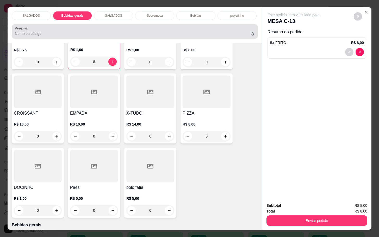
scroll to position [12, 0]
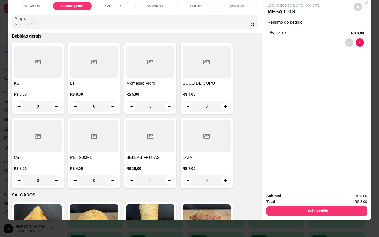
click at [201, 68] on div at bounding box center [206, 62] width 48 height 33
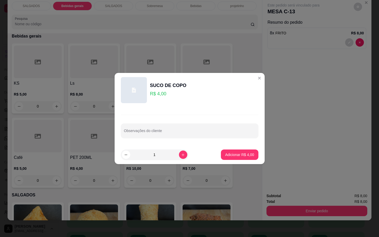
click at [232, 152] on p "Adicionar R$ 4,00" at bounding box center [239, 154] width 29 height 5
type input "1"
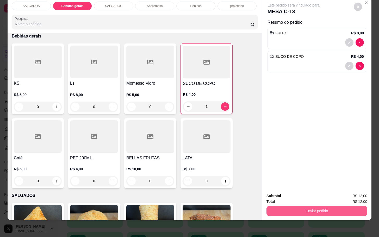
click at [327, 208] on button "Enviar pedido" at bounding box center [316, 211] width 101 height 10
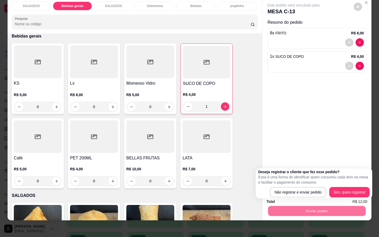
click at [311, 198] on div "Deseja registrar o cliente que fez esse pedido? Essa é uma forma de identificar…" at bounding box center [313, 183] width 117 height 30
click at [287, 74] on div "Este pedido será vinculado para MESA C-13 Resumo do pedido 8 x FRITO R$ 8,00 1 …" at bounding box center [316, 92] width 109 height 191
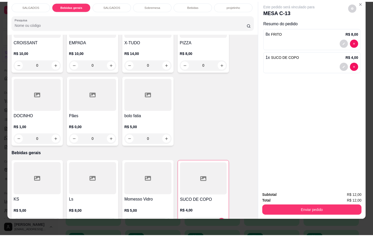
scroll to position [0, 0]
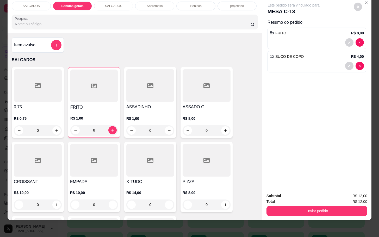
click at [314, 204] on div "Enviar pedido" at bounding box center [316, 210] width 101 height 12
click at [288, 206] on button "Enviar pedido" at bounding box center [316, 211] width 101 height 10
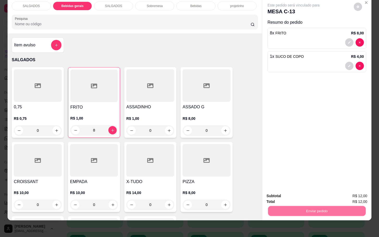
click at [277, 189] on button "Não registrar e enviar pedido" at bounding box center [298, 192] width 54 height 10
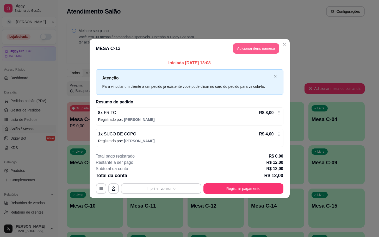
click at [262, 48] on button "Adicionar itens na mesa" at bounding box center [256, 48] width 46 height 10
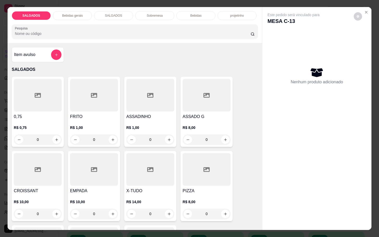
click at [85, 116] on h4 "FRITO" at bounding box center [94, 116] width 48 height 6
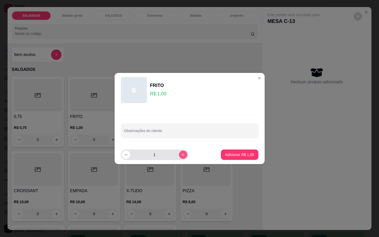
click at [181, 154] on icon "increase-product-quantity" at bounding box center [183, 155] width 4 height 4
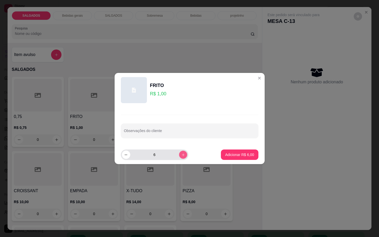
click at [181, 154] on icon "increase-product-quantity" at bounding box center [183, 155] width 4 height 4
click at [179, 151] on button "increase-product-quantity" at bounding box center [183, 154] width 8 height 8
type input "8"
click at [231, 158] on button "Adicionar R$ 8,00" at bounding box center [239, 155] width 36 height 10
type input "8"
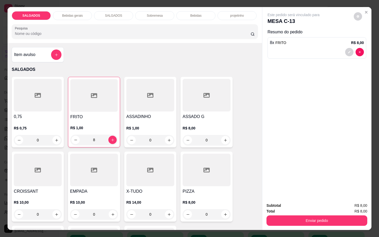
click at [272, 215] on button "Enviar pedido" at bounding box center [316, 220] width 101 height 10
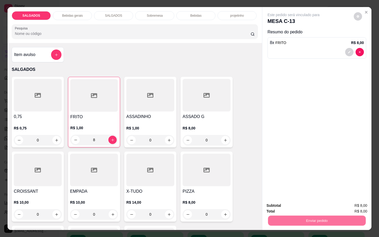
click at [283, 200] on button "Não registrar e enviar pedido" at bounding box center [298, 205] width 53 height 10
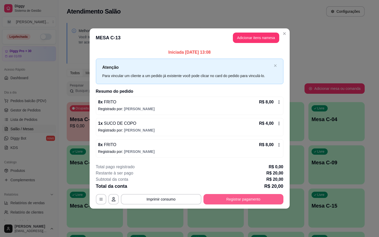
click at [255, 197] on button "Registrar pagamento" at bounding box center [243, 199] width 80 height 10
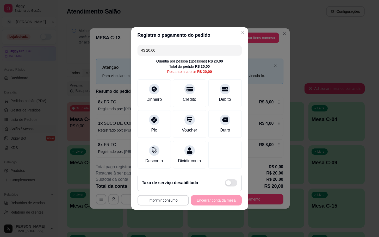
click at [132, 148] on div "**********" at bounding box center [189, 118] width 379 height 237
click at [188, 96] on div "Crédito" at bounding box center [189, 99] width 15 height 7
type input "R$ 0,00"
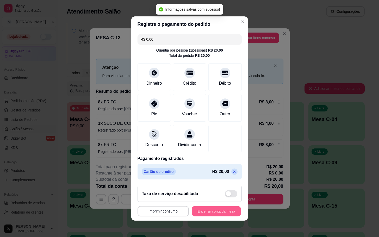
click at [216, 212] on button "Encerrar conta da mesa" at bounding box center [216, 211] width 49 height 10
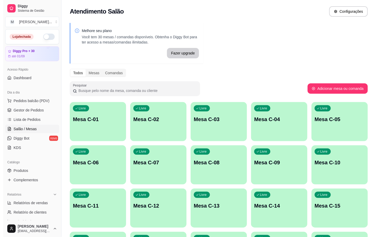
scroll to position [141, 0]
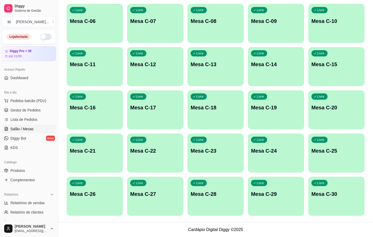
click at [197, 138] on p "Livre" at bounding box center [199, 140] width 7 height 4
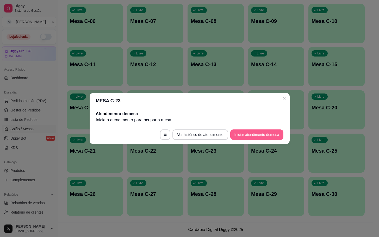
click at [266, 131] on button "Iniciar atendimento de mesa" at bounding box center [256, 134] width 53 height 10
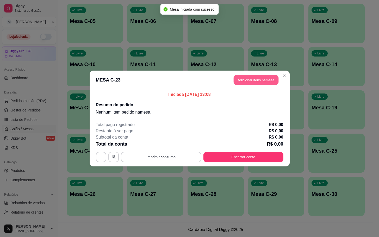
click at [242, 84] on button "Adicionar itens na mesa" at bounding box center [255, 80] width 45 height 10
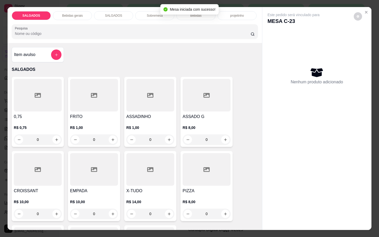
drag, startPoint x: 99, startPoint y: 134, endPoint x: 28, endPoint y: 131, distance: 71.1
click at [36, 140] on div "0,75 R$ 0,75 0 FRITO R$ 1,00 0 ASSADINHO R$ 1,00 0 ASSADO G R$ 8,00 0 CROISSANT…" at bounding box center [135, 186] width 246 height 218
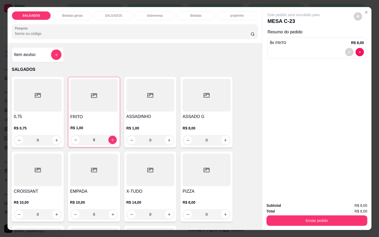
type input "8"
click at [315, 215] on button "Enviar pedido" at bounding box center [316, 220] width 101 height 10
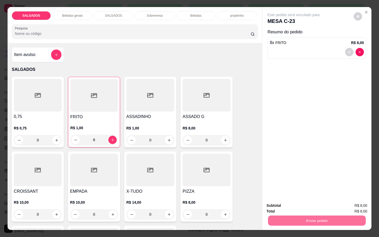
click at [315, 208] on button "Não registrar e enviar pedido" at bounding box center [298, 205] width 54 height 10
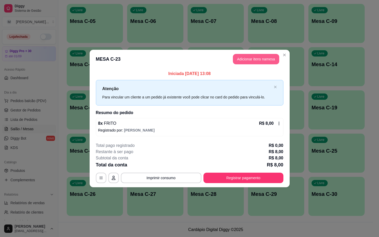
click at [249, 63] on button "Adicionar itens na mesa" at bounding box center [256, 59] width 46 height 10
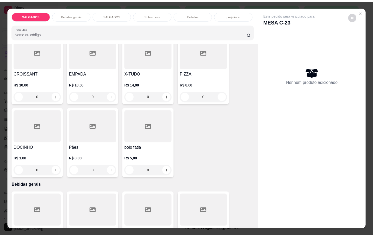
scroll to position [156, 0]
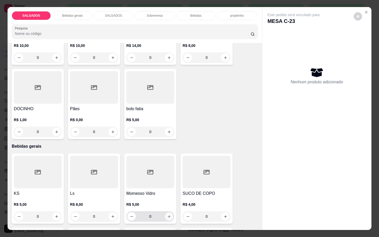
click at [166, 216] on button "increase-product-quantity" at bounding box center [169, 216] width 8 height 8
type input "1"
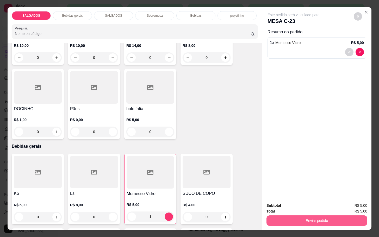
click at [317, 217] on button "Enviar pedido" at bounding box center [316, 220] width 101 height 10
click at [303, 204] on button "Não registrar e enviar pedido" at bounding box center [298, 205] width 54 height 10
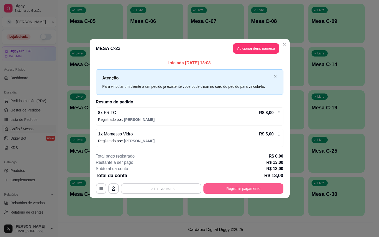
click at [234, 187] on button "Registrar pagamento" at bounding box center [243, 188] width 80 height 10
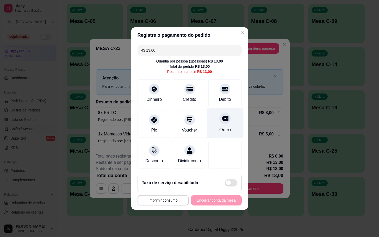
click at [215, 123] on div "Outro" at bounding box center [224, 123] width 37 height 30
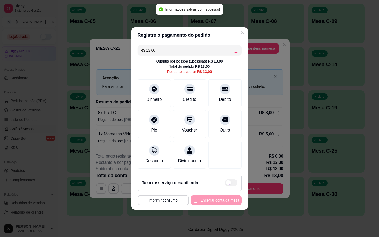
type input "R$ 0,00"
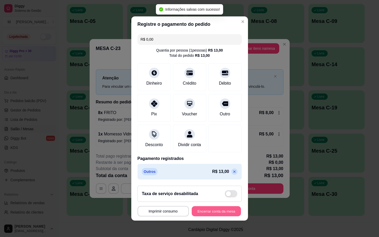
click at [219, 216] on button "Encerrar conta da mesa" at bounding box center [216, 211] width 49 height 10
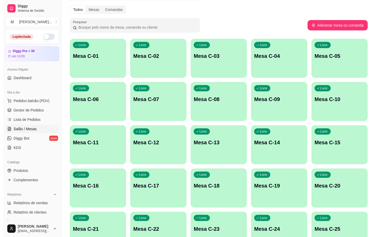
scroll to position [0, 0]
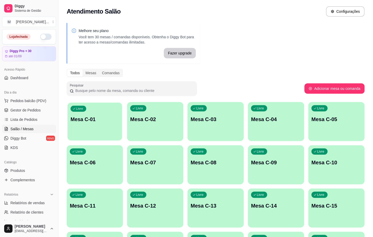
click at [88, 120] on p "Mesa C-01" at bounding box center [95, 119] width 48 height 7
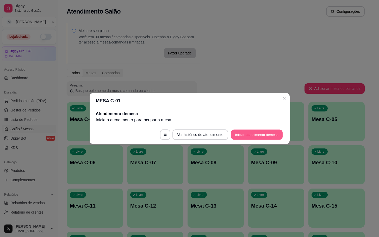
click at [243, 138] on button "Iniciar atendimento de mesa" at bounding box center [257, 135] width 52 height 10
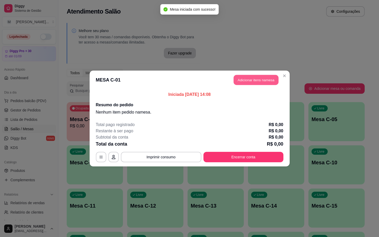
click at [255, 85] on button "Adicionar itens na mesa" at bounding box center [255, 80] width 45 height 10
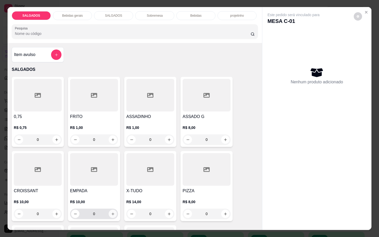
click at [112, 211] on button "increase-product-quantity" at bounding box center [113, 213] width 8 height 8
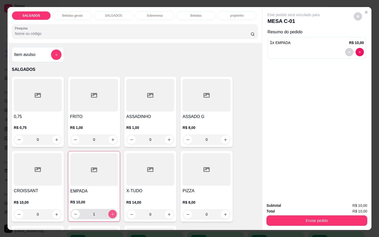
click at [112, 211] on button "increase-product-quantity" at bounding box center [112, 214] width 8 height 8
type input "2"
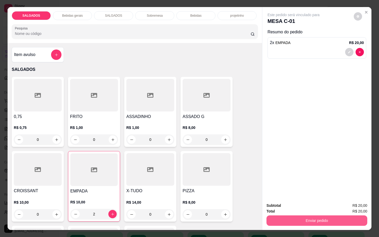
click at [313, 220] on button "Enviar pedido" at bounding box center [316, 220] width 101 height 10
click at [297, 206] on button "Não registrar e enviar pedido" at bounding box center [298, 205] width 53 height 10
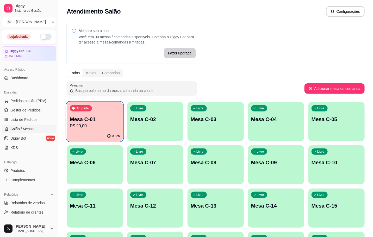
click at [87, 117] on p "Mesa C-01" at bounding box center [95, 119] width 50 height 7
